Goal: Information Seeking & Learning: Learn about a topic

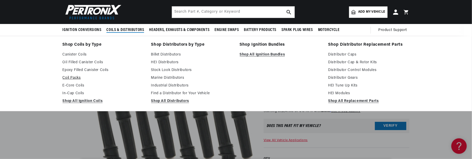
click at [73, 77] on link "Coil Packs" at bounding box center [103, 78] width 81 height 6
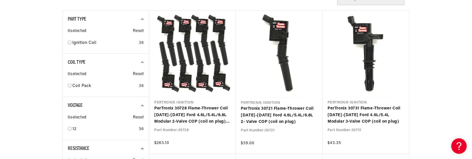
scroll to position [206, 0]
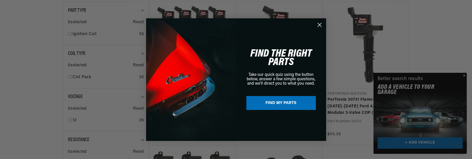
click at [319, 25] on icon "Close dialog" at bounding box center [320, 25] width 4 height 4
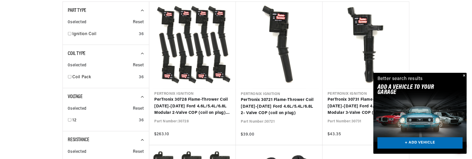
click at [464, 74] on button "Close" at bounding box center [463, 76] width 6 height 6
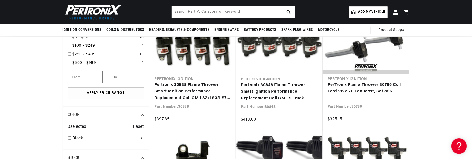
scroll to position [489, 0]
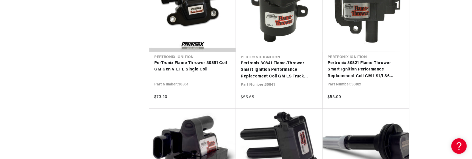
drag, startPoint x: 129, startPoint y: 60, endPoint x: 137, endPoint y: 60, distance: 8.0
